Goal: Transaction & Acquisition: Purchase product/service

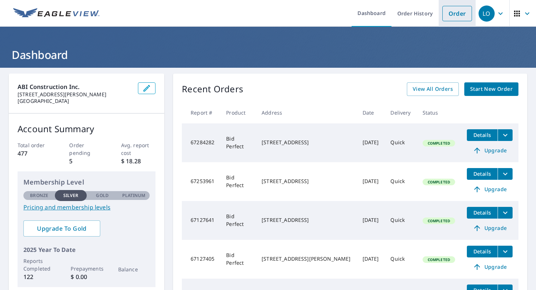
click at [449, 8] on link "Order" at bounding box center [457, 13] width 30 height 15
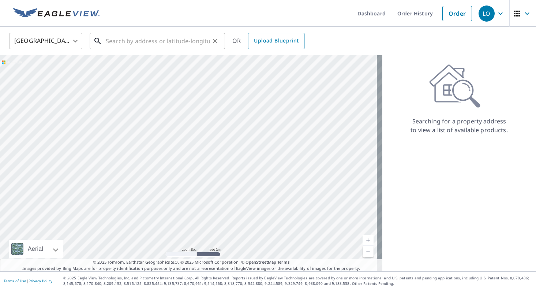
click at [159, 39] on input "text" at bounding box center [158, 41] width 104 height 20
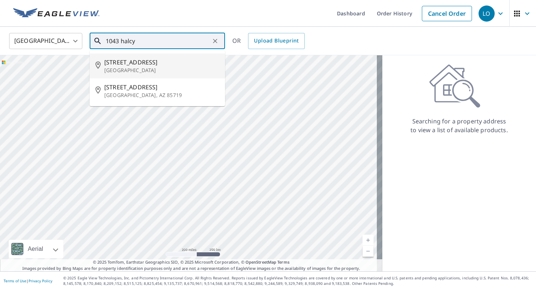
click at [133, 64] on span "[STREET_ADDRESS]" at bounding box center [161, 62] width 115 height 9
type input "[STREET_ADDRESS]"
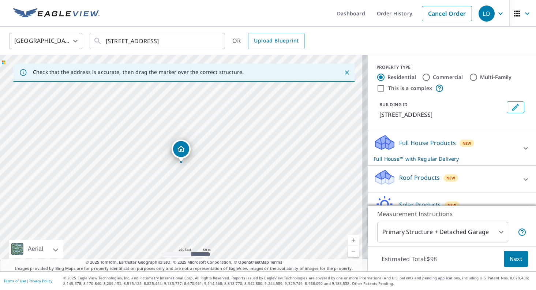
click at [351, 239] on link "Current Level 17, Zoom In" at bounding box center [353, 239] width 11 height 11
click at [351, 239] on link "Current Level 17.946740108215085, Zoom In Disabled" at bounding box center [353, 239] width 11 height 11
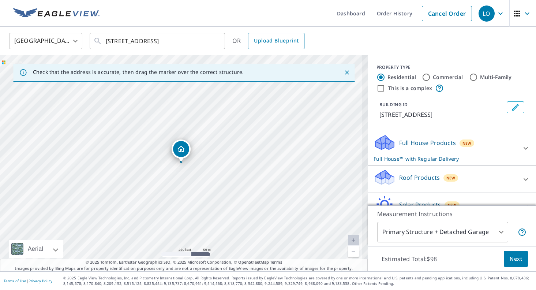
click at [351, 239] on link "Current Level 17.946740108215085, Zoom In Disabled" at bounding box center [353, 239] width 11 height 11
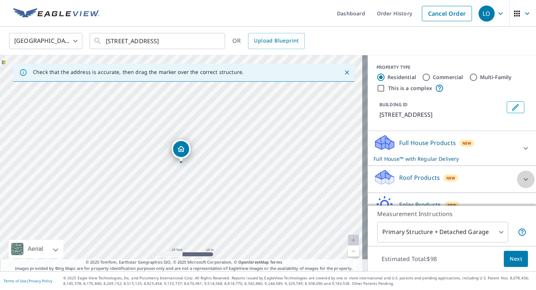
click at [521, 177] on icon at bounding box center [525, 179] width 9 height 9
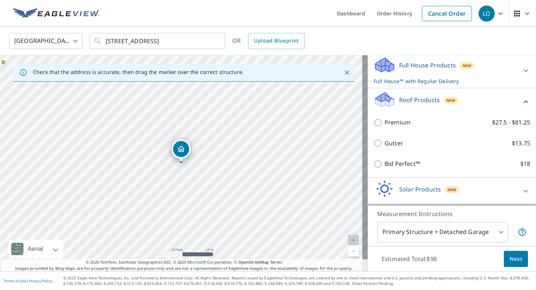
scroll to position [86, 0]
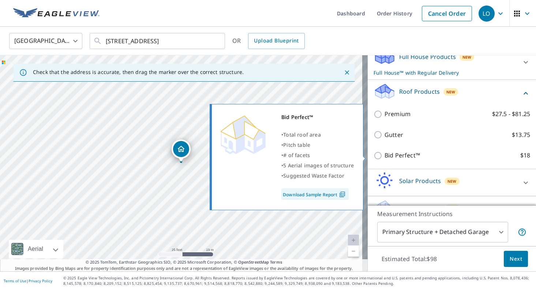
click at [373, 156] on input "Bid Perfect™ $18" at bounding box center [378, 155] width 11 height 9
checkbox input "true"
checkbox input "false"
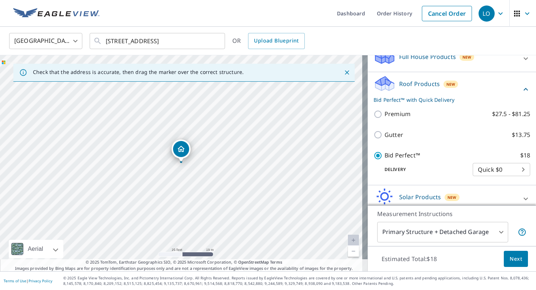
click at [467, 232] on body "LO LO Dashboard Order History Cancel Order LO United States [GEOGRAPHIC_DATA] ​…" at bounding box center [268, 145] width 536 height 290
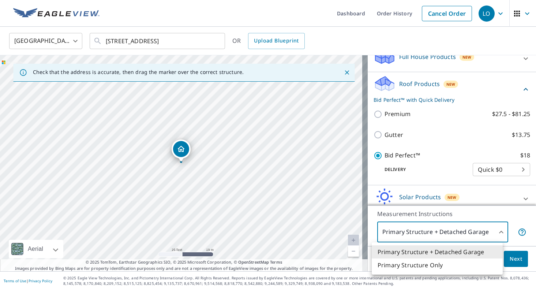
click at [424, 266] on li "Primary Structure Only" at bounding box center [436, 264] width 131 height 13
type input "2"
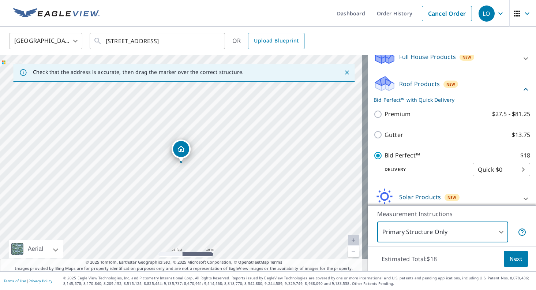
click at [514, 259] on span "Next" at bounding box center [515, 258] width 12 height 9
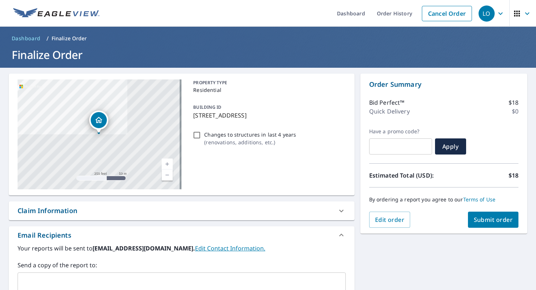
click at [80, 284] on input "text" at bounding box center [176, 282] width 310 height 14
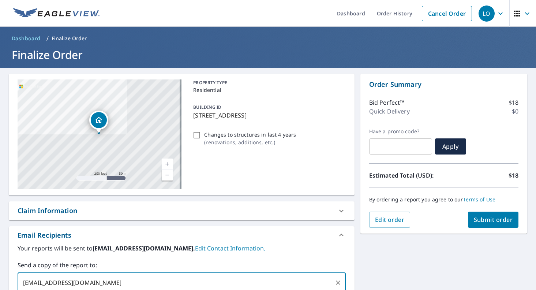
type input "[EMAIL_ADDRESS][DOMAIN_NAME]"
click at [478, 220] on span "Submit order" at bounding box center [492, 219] width 39 height 8
